Goal: Check status: Check status

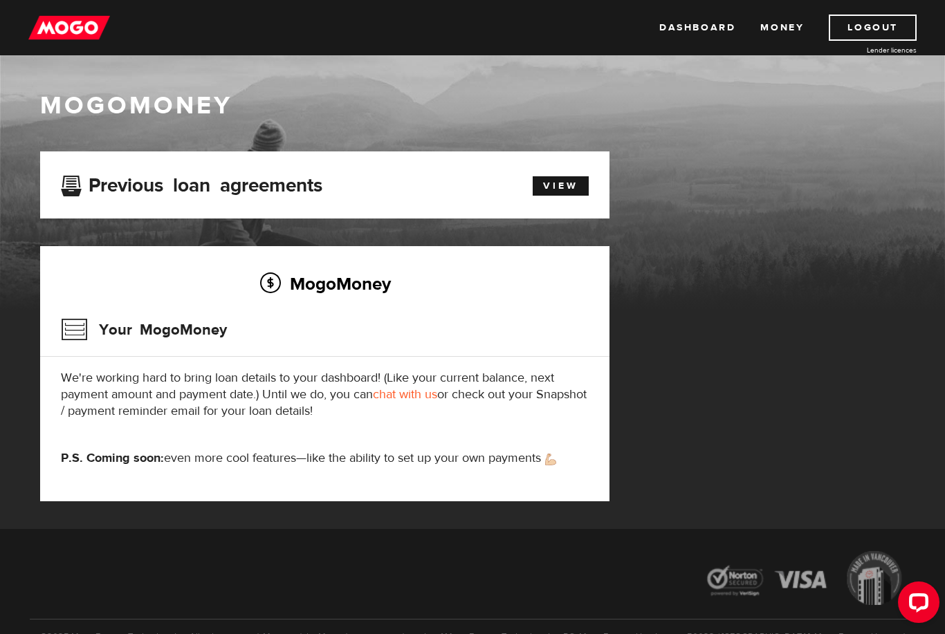
click at [133, 319] on h3 "Your MogoMoney" at bounding box center [144, 330] width 166 height 36
click at [570, 190] on link "View" at bounding box center [561, 185] width 56 height 19
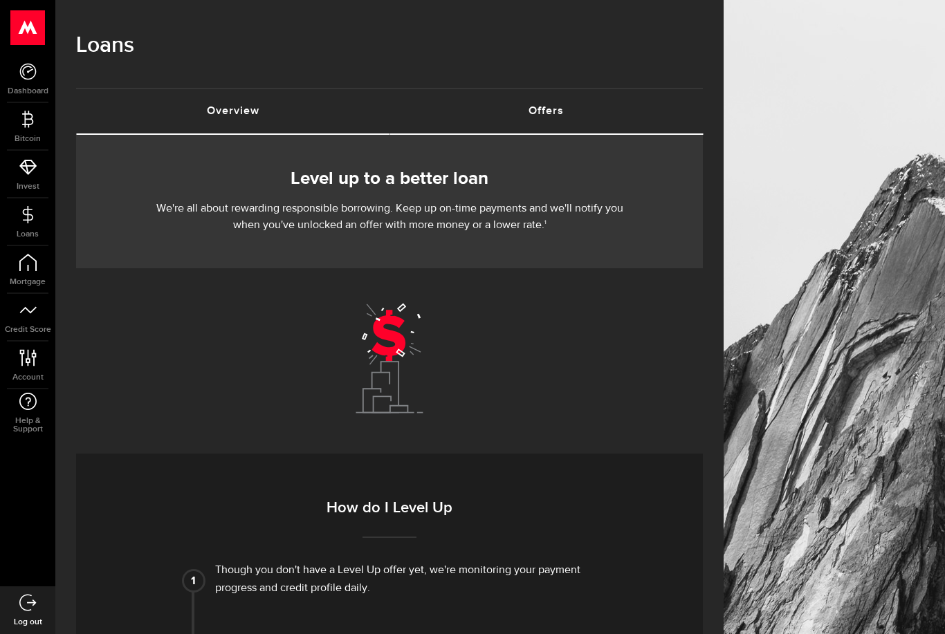
click at [249, 118] on link "Overview (requires attention)" at bounding box center [232, 111] width 313 height 44
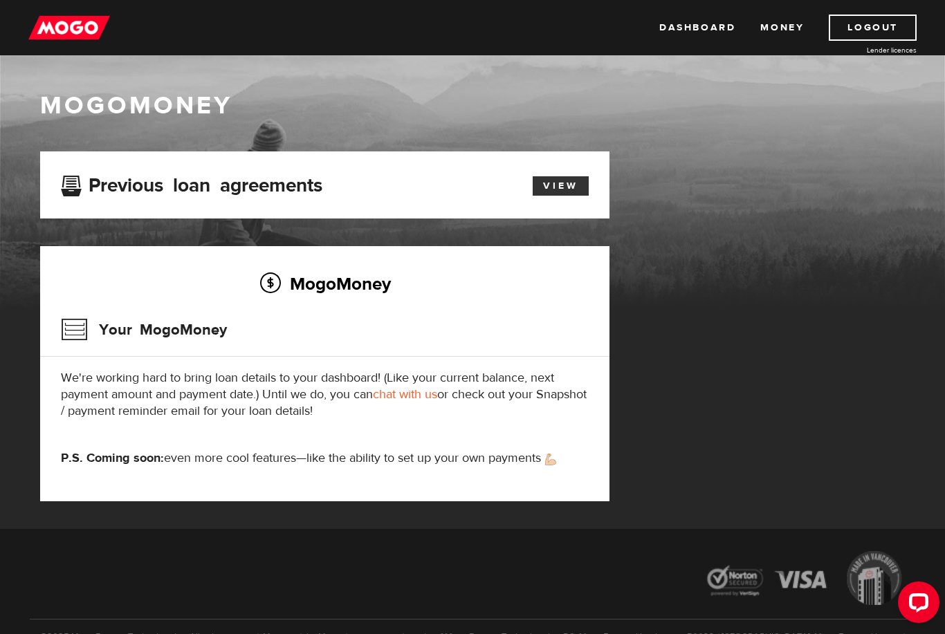
click at [587, 193] on link "View" at bounding box center [561, 185] width 56 height 19
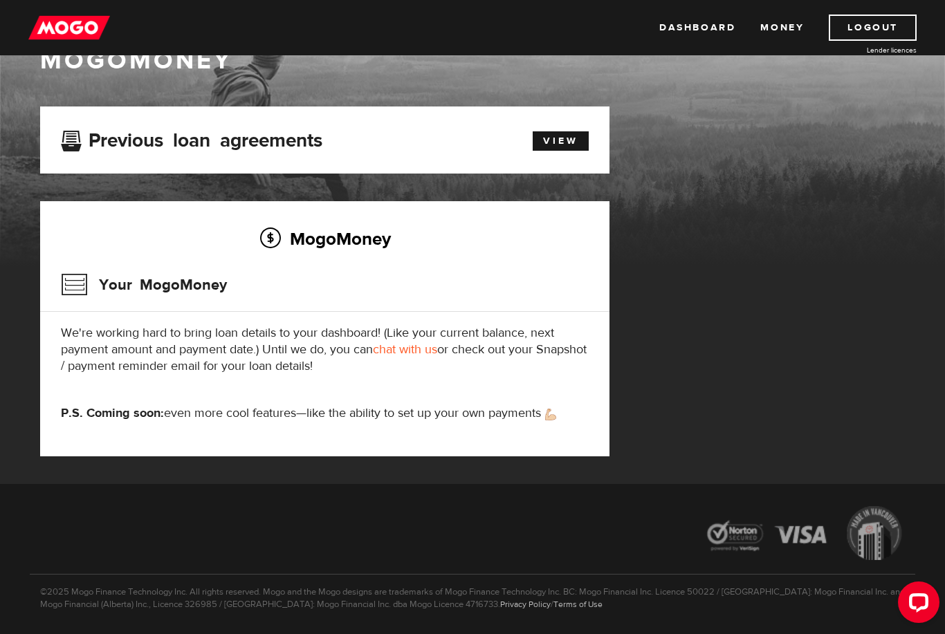
click at [920, 611] on div "Open LiveChat chat widget" at bounding box center [919, 602] width 22 height 22
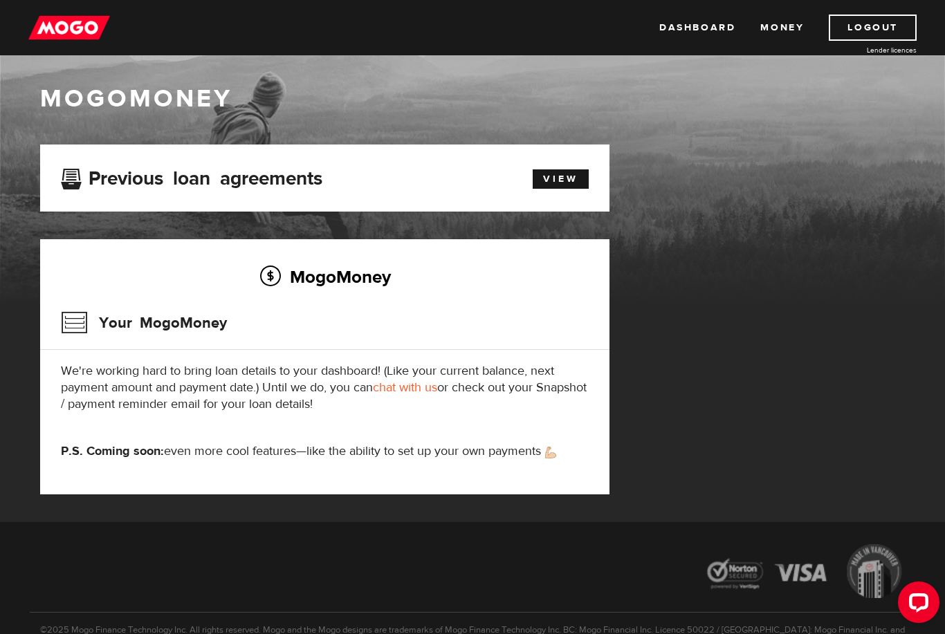
scroll to position [0, 0]
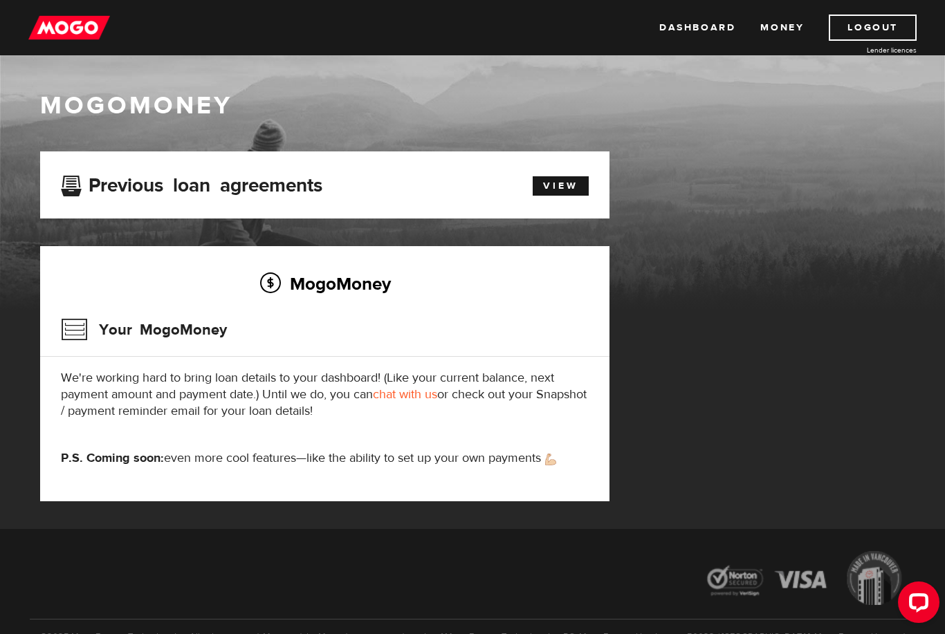
click at [67, 21] on img at bounding box center [69, 28] width 82 height 26
click at [588, 180] on link "View" at bounding box center [561, 185] width 56 height 19
